Goal: Navigation & Orientation: Find specific page/section

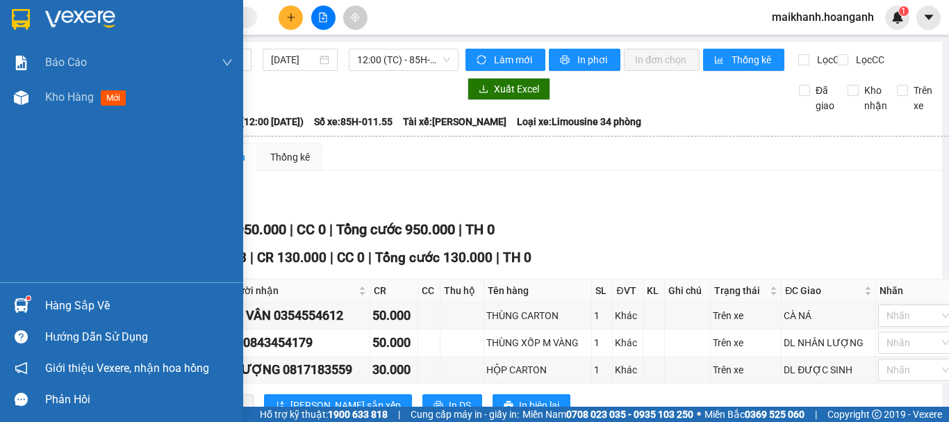
click at [6, 22] on div at bounding box center [121, 22] width 243 height 45
